Goal: Leave review/rating: Share an evaluation or opinion about a product, service, or content

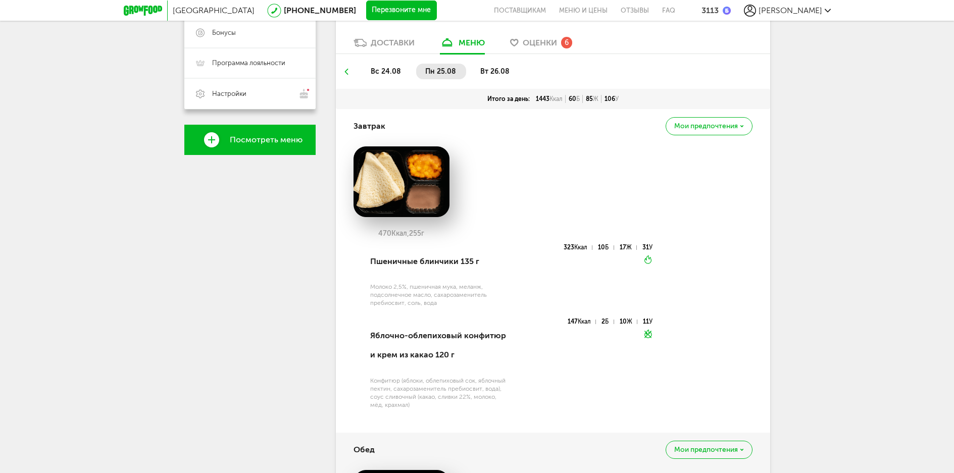
scroll to position [147, 0]
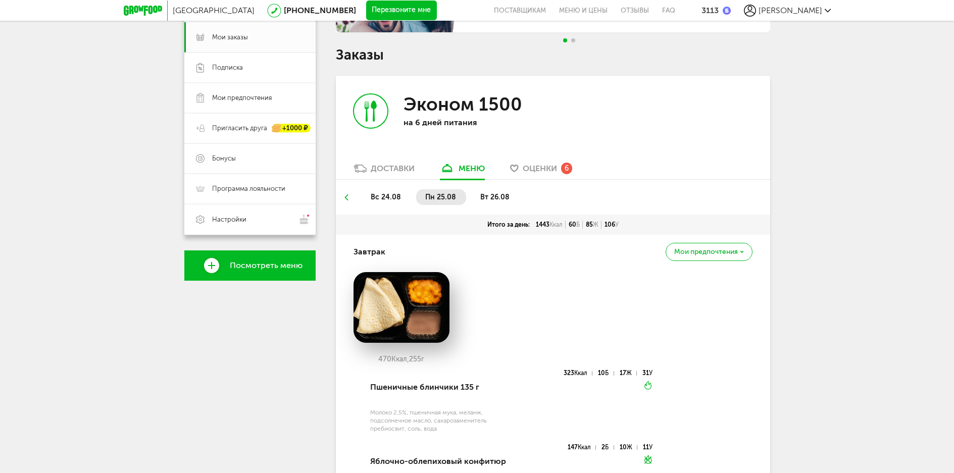
click at [543, 169] on span "Оценки" at bounding box center [540, 169] width 34 height 10
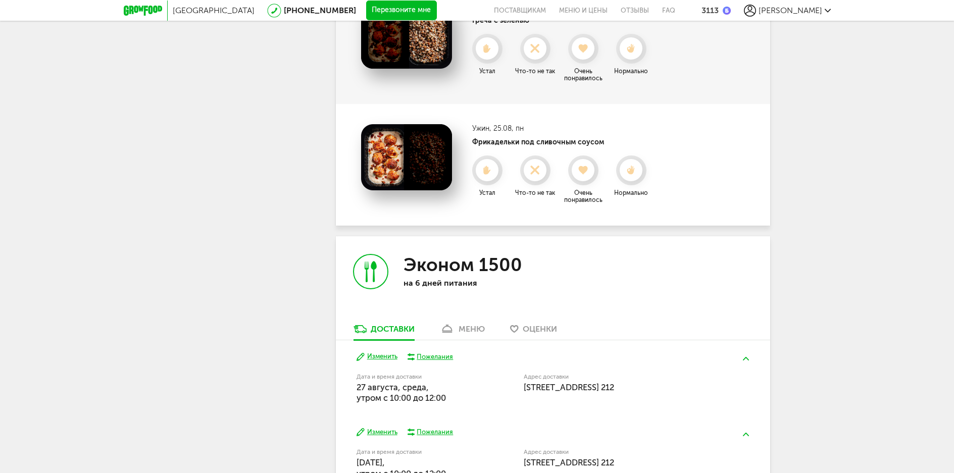
scroll to position [781, 0]
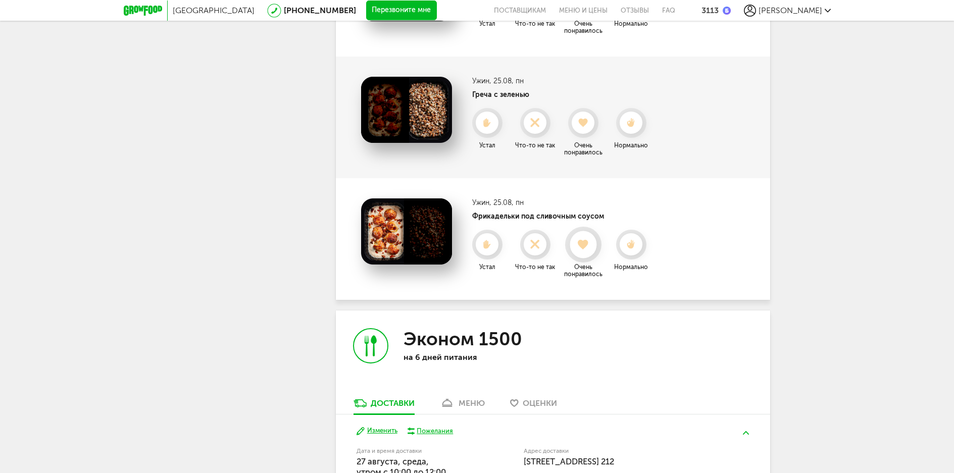
click at [578, 246] on icon at bounding box center [583, 244] width 27 height 11
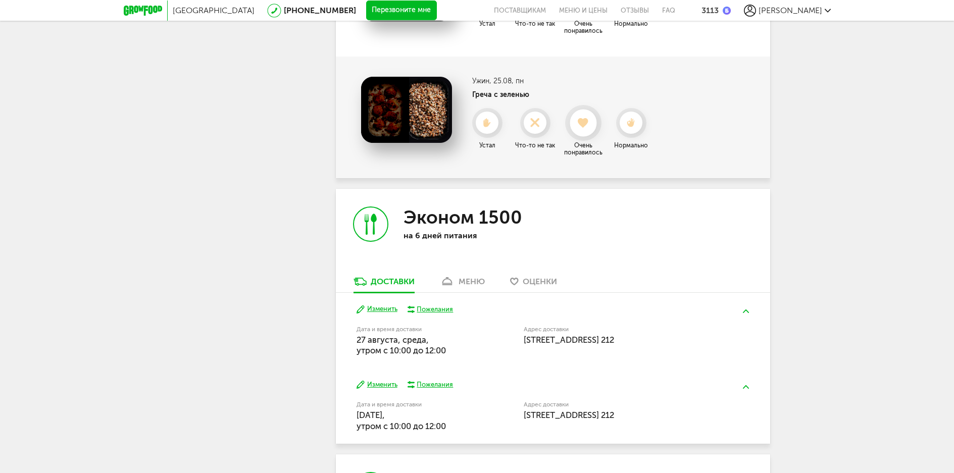
click at [585, 126] on use at bounding box center [583, 123] width 11 height 10
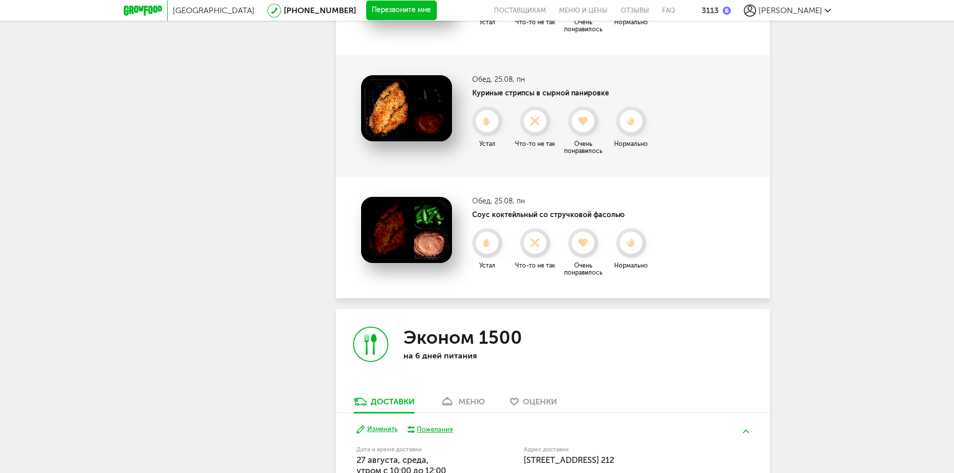
scroll to position [529, 0]
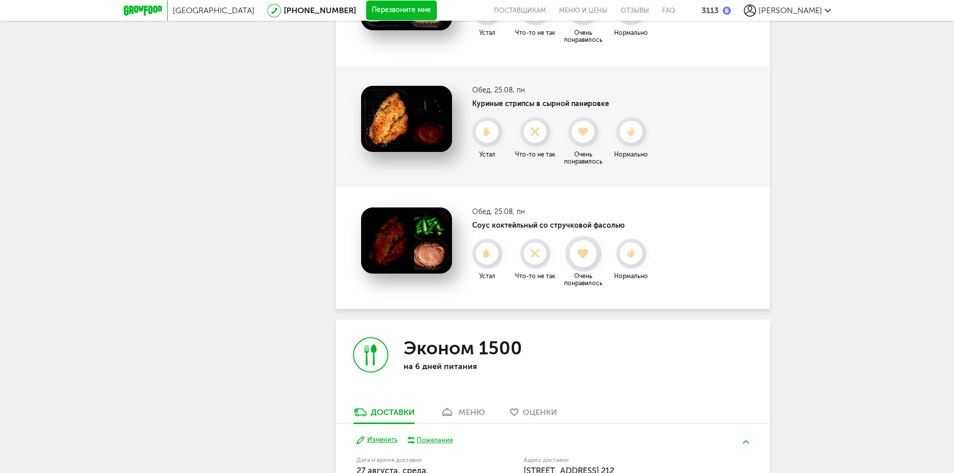
click at [589, 256] on icon at bounding box center [583, 253] width 27 height 11
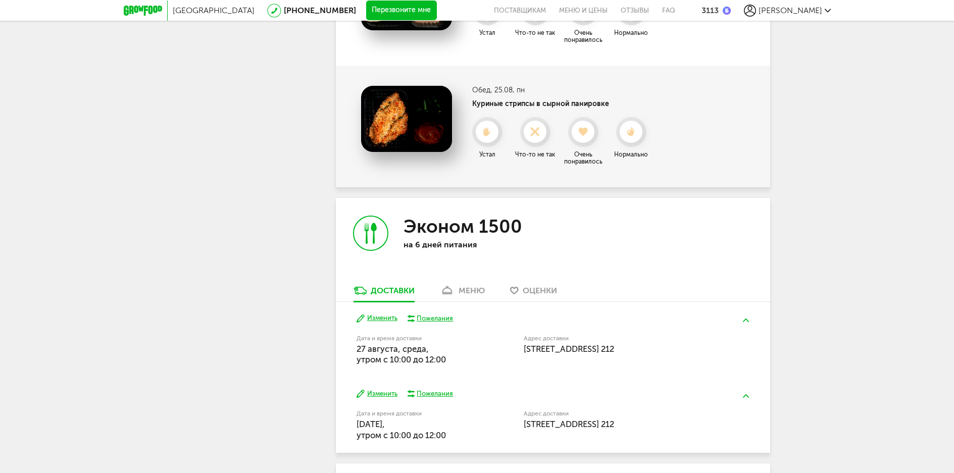
click at [581, 134] on use at bounding box center [583, 132] width 9 height 9
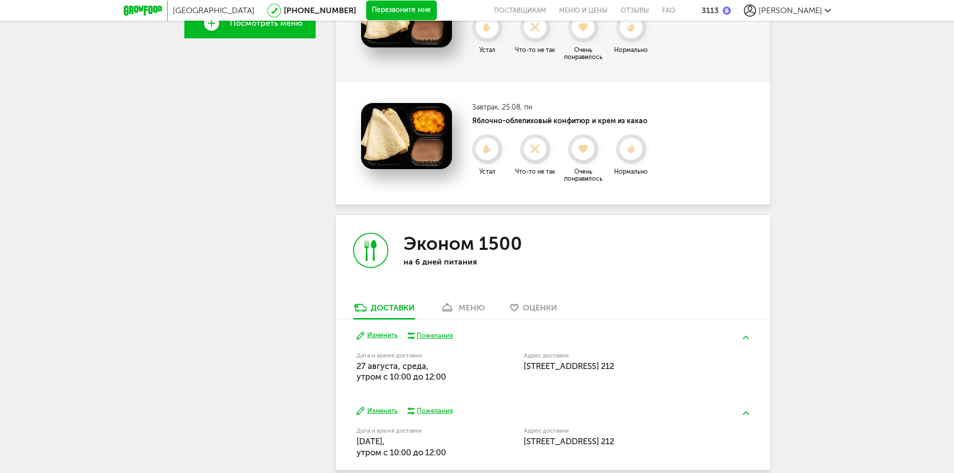
scroll to position [377, 0]
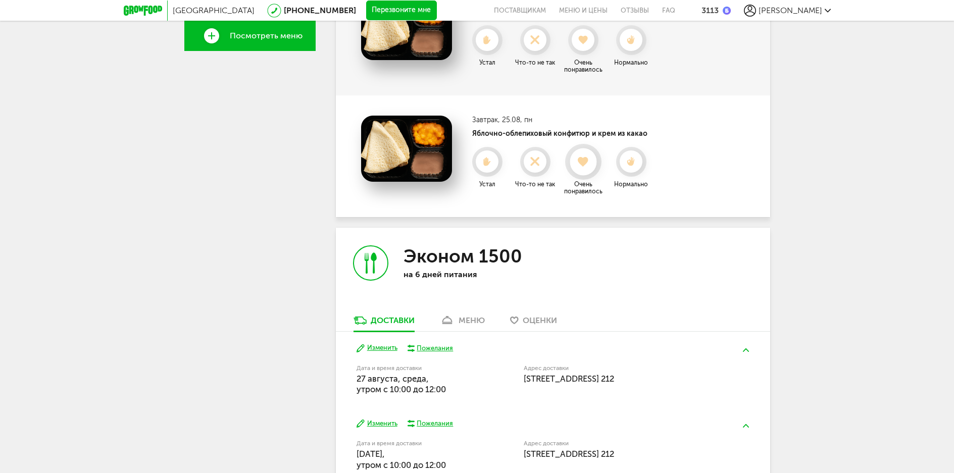
click at [575, 171] on div at bounding box center [583, 161] width 27 height 27
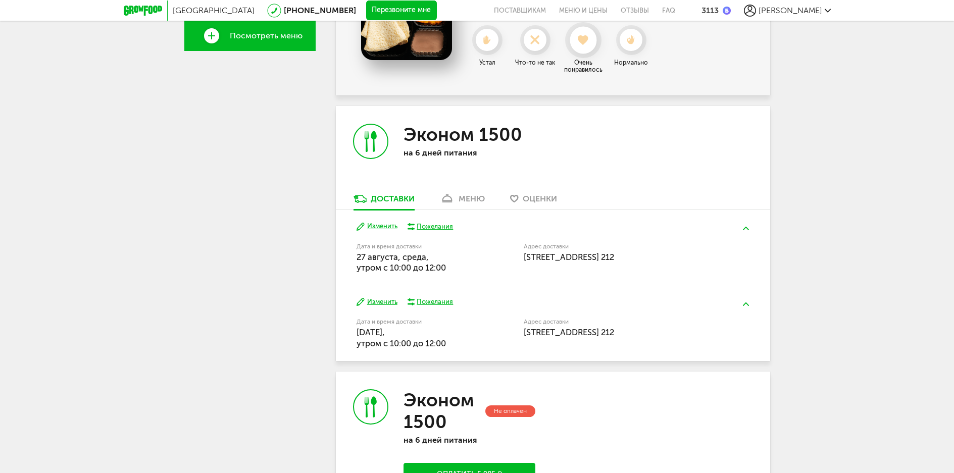
click at [588, 45] on icon at bounding box center [583, 40] width 27 height 11
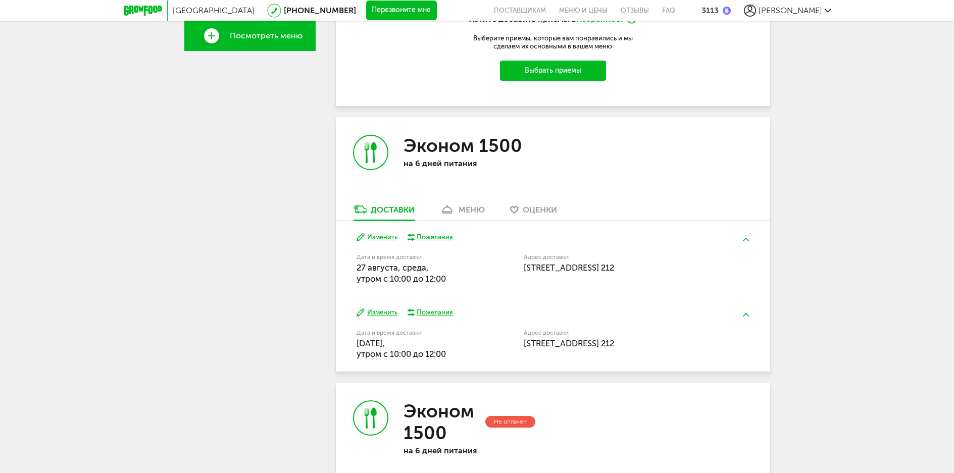
click at [569, 70] on button "Выбрать приемы" at bounding box center [553, 71] width 106 height 20
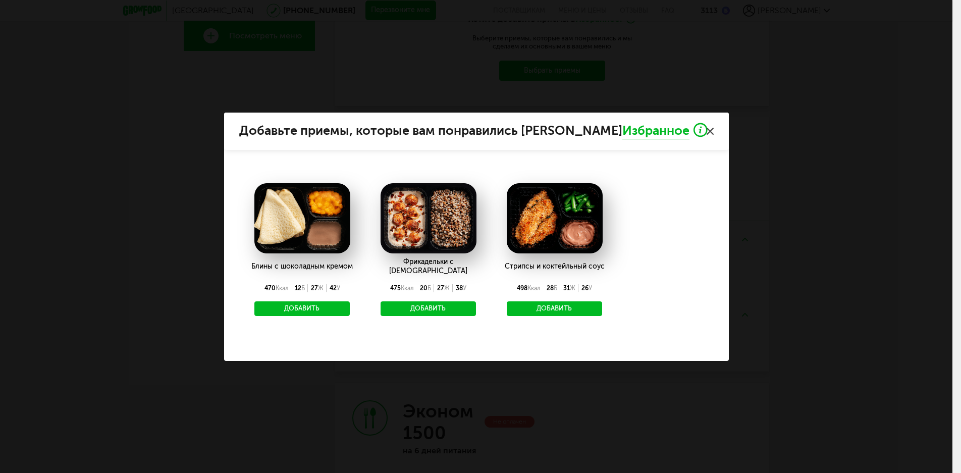
click at [318, 302] on button "Добавить" at bounding box center [302, 308] width 96 height 15
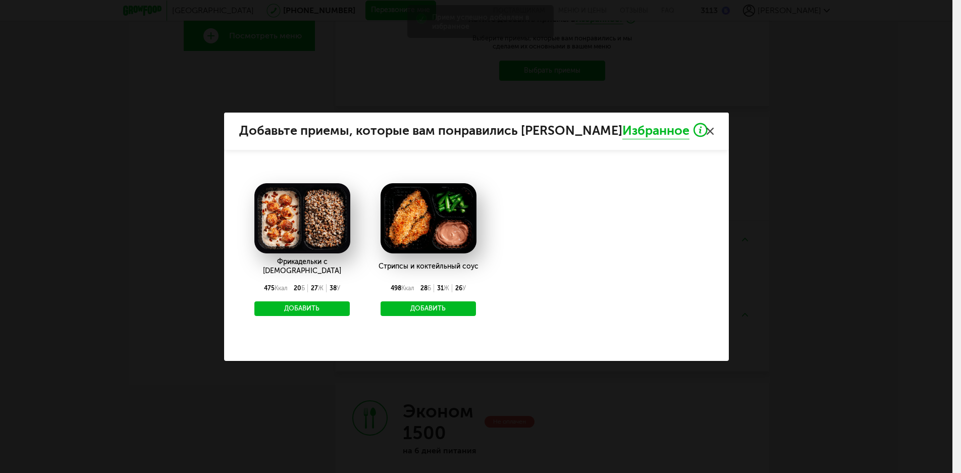
click at [407, 306] on button "Добавить" at bounding box center [429, 308] width 96 height 15
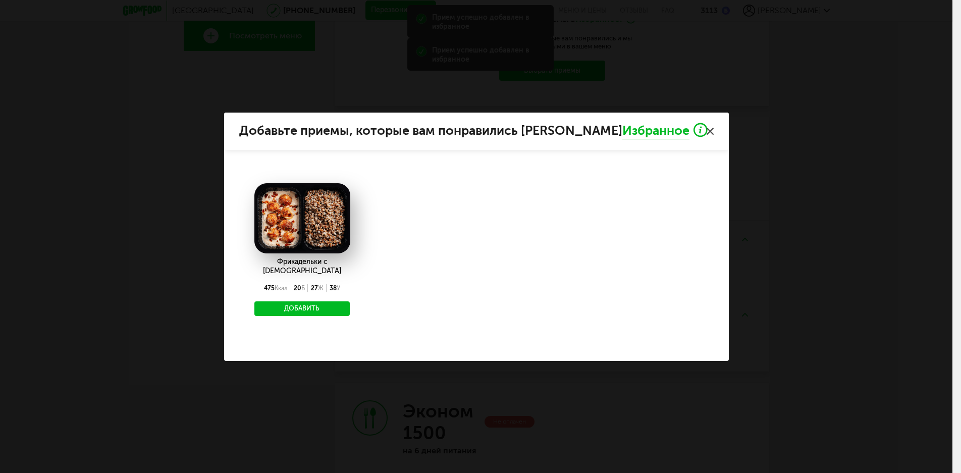
click at [325, 308] on button "Добавить" at bounding box center [302, 308] width 96 height 15
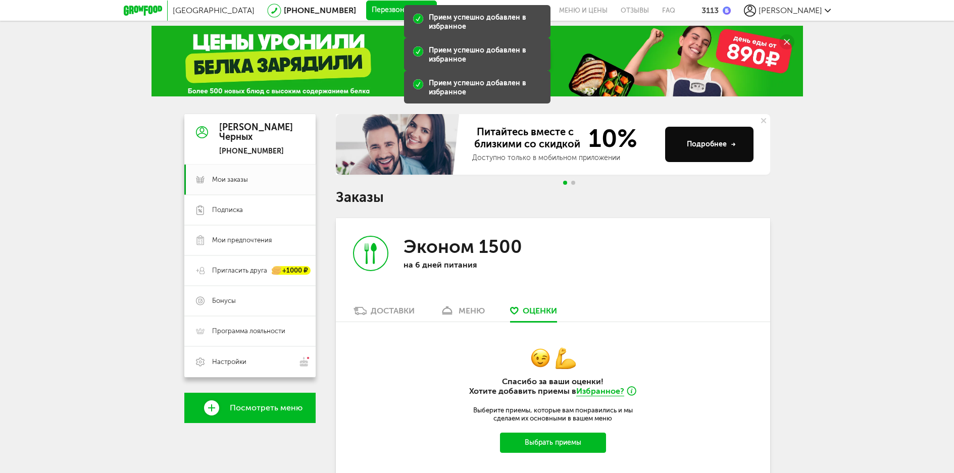
scroll to position [0, 0]
